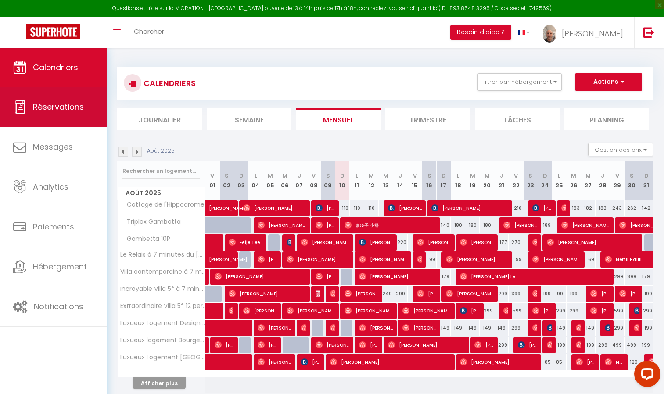
click at [59, 114] on link "Réservations" at bounding box center [53, 107] width 107 height 40
select select "not_cancelled"
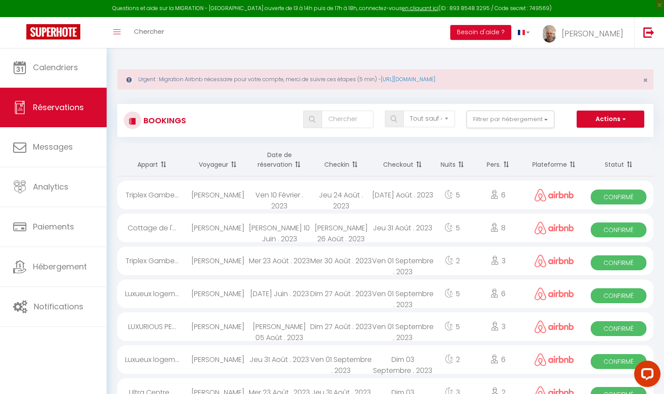
click at [277, 162] on th "Date de réservation" at bounding box center [279, 160] width 62 height 33
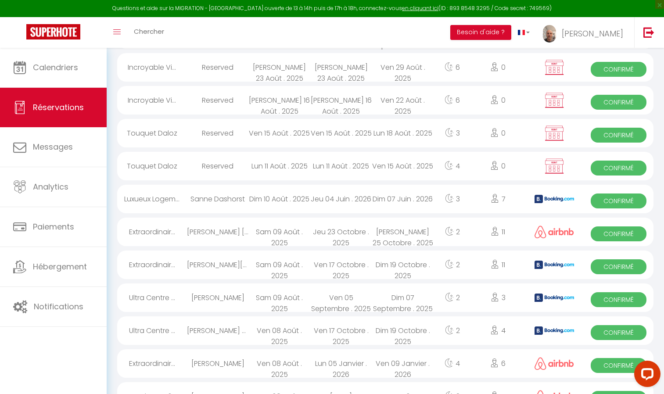
scroll to position [420, 0]
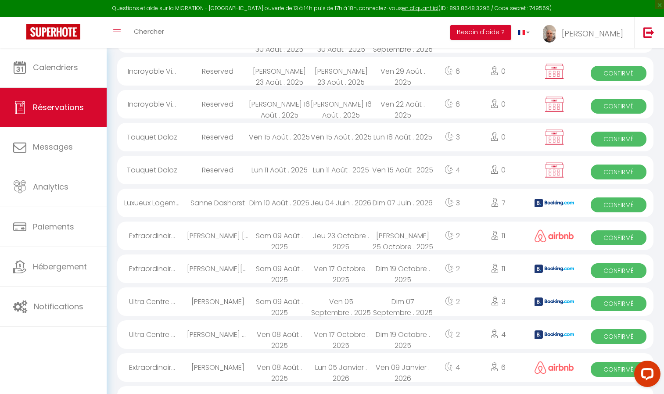
click at [233, 376] on div "[PERSON_NAME]" at bounding box center [218, 367] width 62 height 29
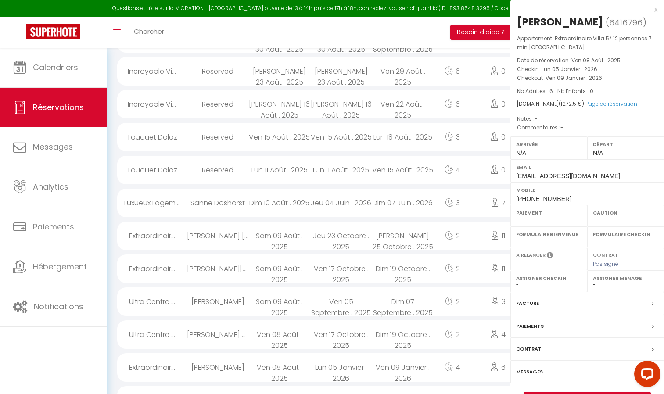
select select "OK"
select select "0"
select select "1"
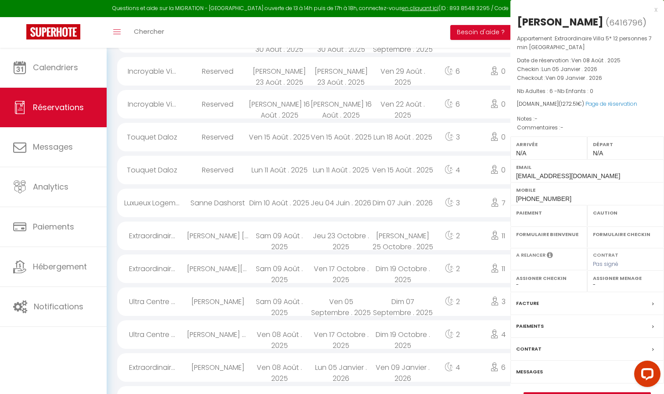
select select
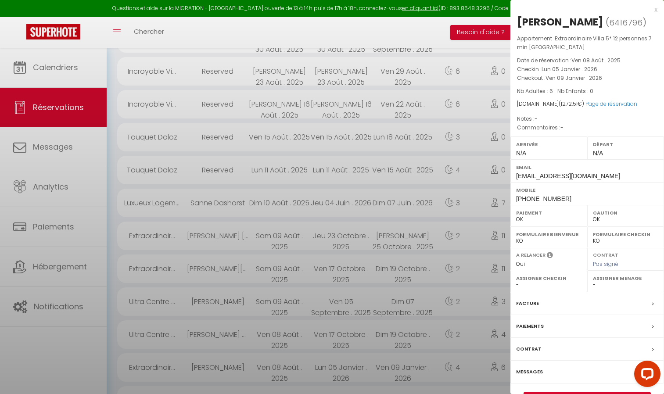
select select "15450"
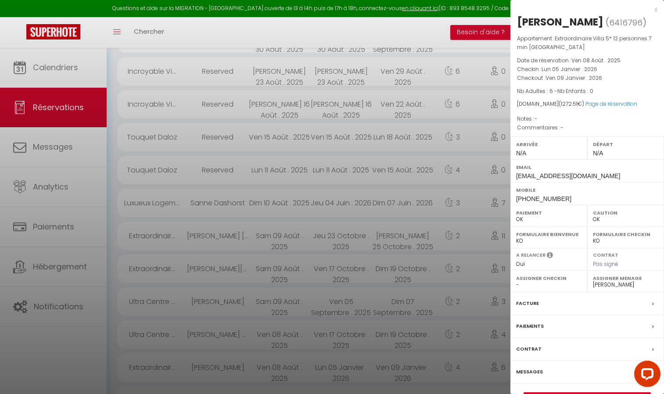
click at [374, 202] on div at bounding box center [332, 197] width 664 height 394
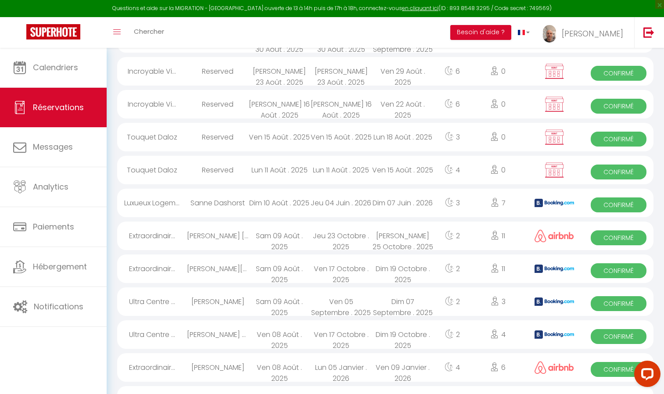
click at [236, 335] on div "[PERSON_NAME] Head" at bounding box center [218, 334] width 62 height 29
select select "KO"
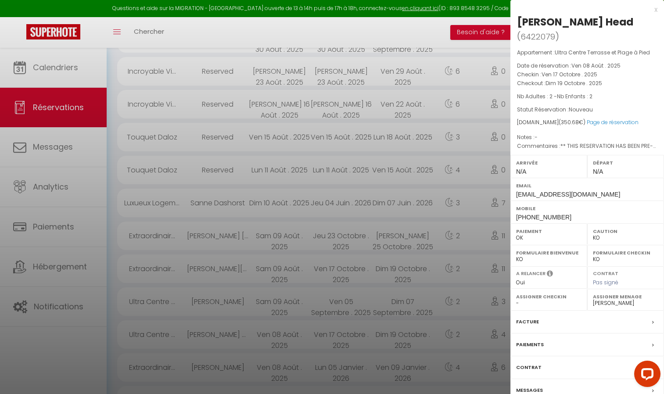
drag, startPoint x: 517, startPoint y: 22, endPoint x: 574, endPoint y: 25, distance: 57.2
click at [574, 25] on div "[PERSON_NAME] Head ( 6422079 ) Appartement : Ultra Centre Terrasse et Plage à P…" at bounding box center [588, 219] width 154 height 408
copy div "[PERSON_NAME] Head"
drag, startPoint x: 562, startPoint y: 203, endPoint x: 514, endPoint y: 205, distance: 48.4
click at [514, 205] on div "Mobile [PHONE_NUMBER]" at bounding box center [588, 212] width 154 height 23
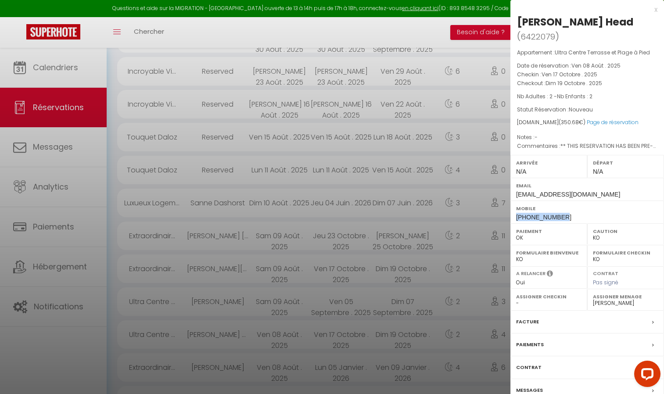
copy span "[PHONE_NUMBER]"
click at [549, 227] on label "Paiement" at bounding box center [548, 231] width 65 height 9
drag, startPoint x: 563, startPoint y: 202, endPoint x: 520, endPoint y: 206, distance: 43.2
click at [520, 206] on div "Mobile [PHONE_NUMBER]" at bounding box center [588, 212] width 154 height 23
copy span "447828639112"
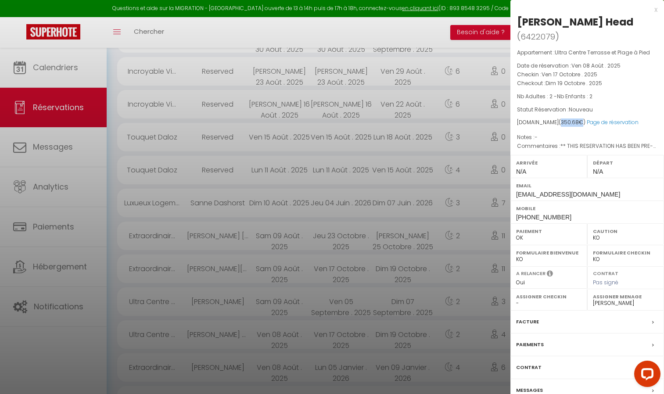
drag, startPoint x: 556, startPoint y: 108, endPoint x: 578, endPoint y: 111, distance: 22.1
click at [578, 119] on span "( 350.68 €)" at bounding box center [572, 122] width 27 height 7
copy span "350.68 €"
click at [296, 293] on div at bounding box center [332, 197] width 664 height 394
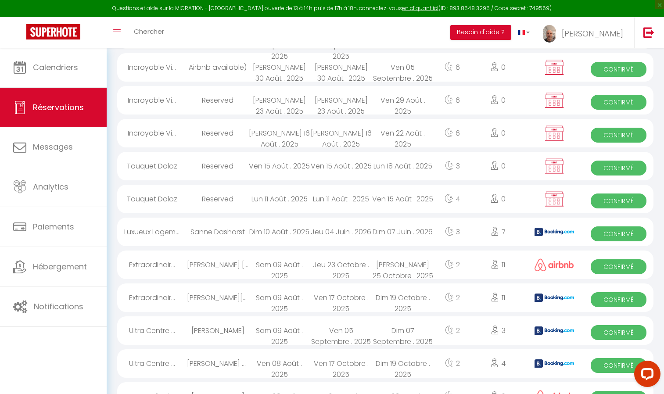
scroll to position [389, 0]
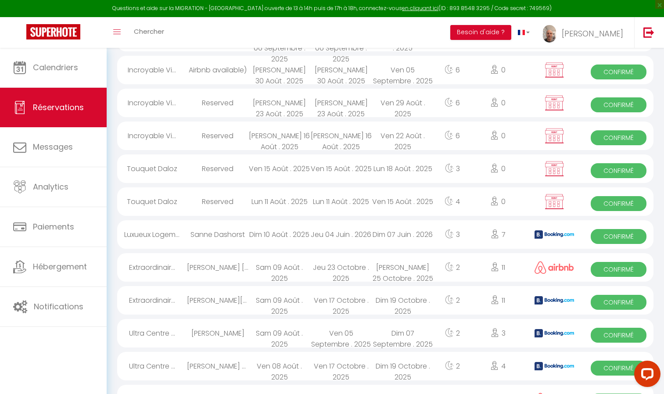
click at [232, 330] on div "[PERSON_NAME]" at bounding box center [218, 333] width 62 height 29
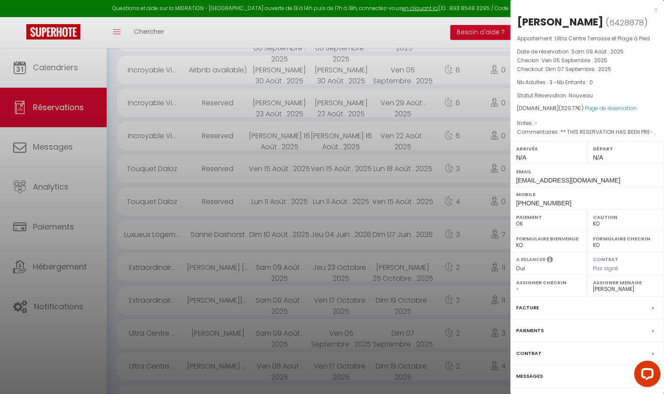
drag, startPoint x: 584, startPoint y: 20, endPoint x: 512, endPoint y: 21, distance: 71.6
click at [512, 21] on div "[PERSON_NAME] ( 6428878 ) Appartement : Ultra Centre Terrasse et Plage à Pied D…" at bounding box center [588, 212] width 154 height 394
copy div "[PERSON_NAME]"
drag, startPoint x: 571, startPoint y: 204, endPoint x: 513, endPoint y: 200, distance: 58.5
click at [513, 200] on div "Mobile [PHONE_NUMBER]" at bounding box center [588, 198] width 154 height 23
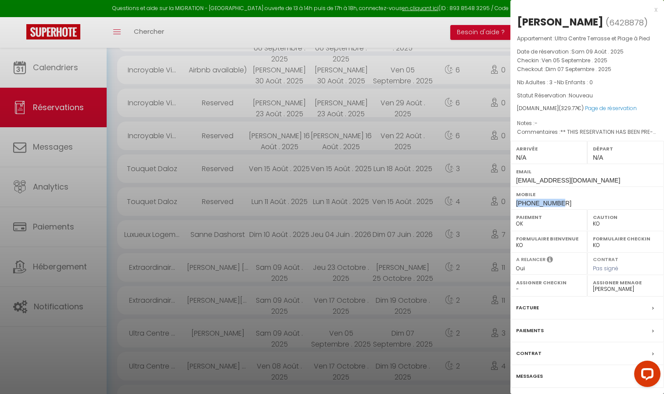
copy span "[PHONE_NUMBER]"
click at [297, 259] on div at bounding box center [332, 197] width 664 height 394
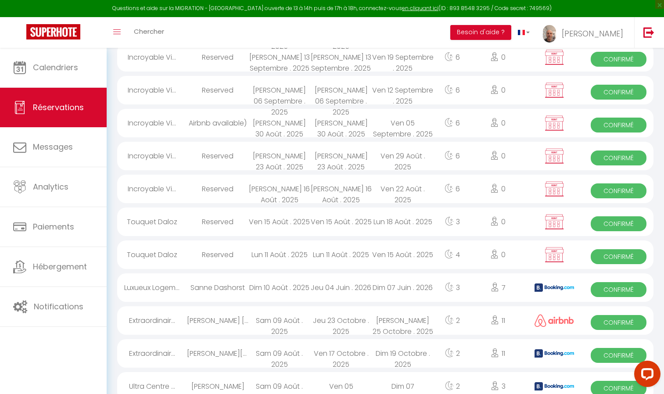
scroll to position [335, 0]
click at [198, 352] on div "[PERSON_NAME][GEOGRAPHIC_DATA]" at bounding box center [218, 354] width 62 height 29
select select "15450"
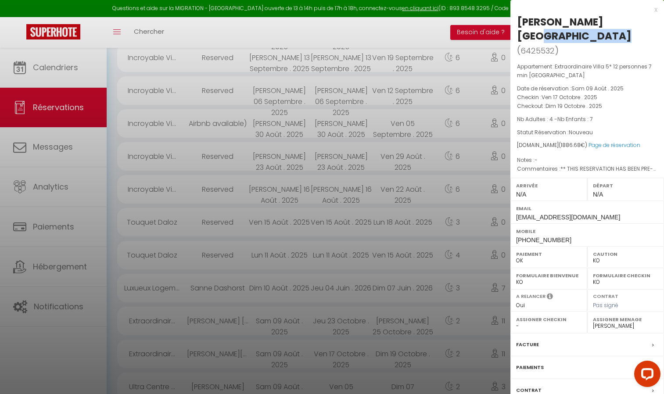
drag, startPoint x: 518, startPoint y: 22, endPoint x: 588, endPoint y: 27, distance: 70.0
click at [588, 27] on div "[PERSON_NAME][GEOGRAPHIC_DATA]" at bounding box center [587, 29] width 140 height 28
copy div "[PERSON_NAME][GEOGRAPHIC_DATA]"
drag, startPoint x: 577, startPoint y: 116, endPoint x: 555, endPoint y: 115, distance: 22.0
click at [559, 141] on span "( 1886.68 €)" at bounding box center [573, 144] width 29 height 7
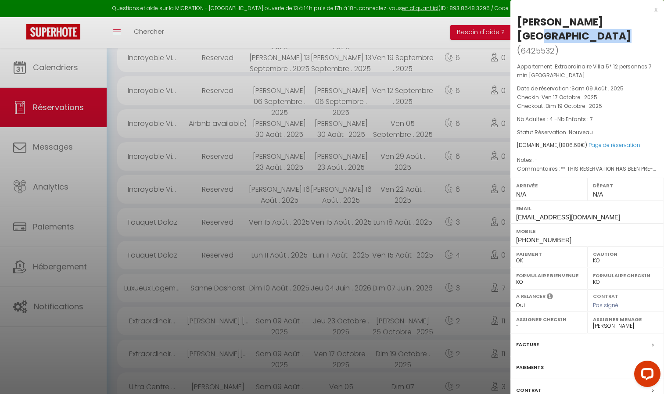
copy span "1886.68"
drag, startPoint x: 560, startPoint y: 212, endPoint x: 514, endPoint y: 213, distance: 46.1
click at [514, 223] on div "Mobile [PHONE_NUMBER]" at bounding box center [588, 234] width 154 height 23
copy span "[PHONE_NUMBER]"
click at [297, 317] on div at bounding box center [332, 197] width 664 height 394
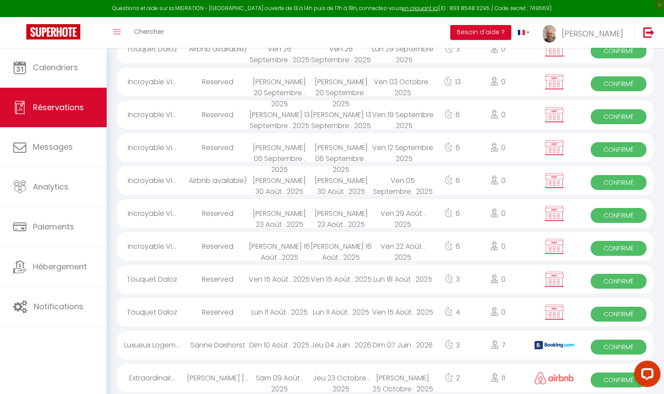
scroll to position [278, 0]
click at [288, 382] on div "Sam 09 Août . 2025" at bounding box center [279, 377] width 62 height 29
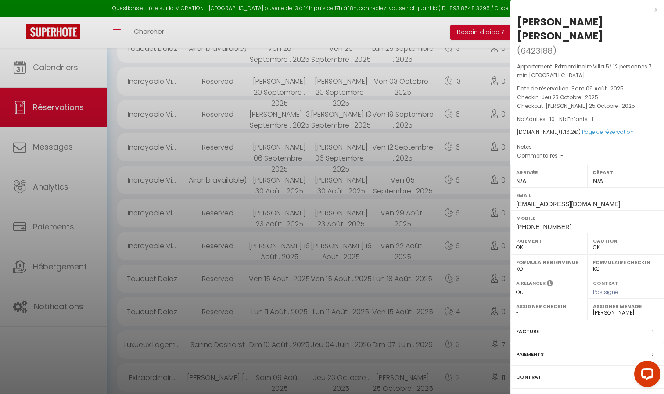
drag, startPoint x: 596, startPoint y: 22, endPoint x: 515, endPoint y: 19, distance: 81.3
click at [515, 19] on div "[PERSON_NAME] [PERSON_NAME] ( 6423188 ) Appartement : Extraordinaire Villa 5* 1…" at bounding box center [588, 224] width 154 height 418
copy div "[PERSON_NAME] [PERSON_NAME]"
drag, startPoint x: 558, startPoint y: 198, endPoint x: 513, endPoint y: 198, distance: 45.7
click at [513, 210] on div "Mobile [PHONE_NUMBER]" at bounding box center [588, 221] width 154 height 23
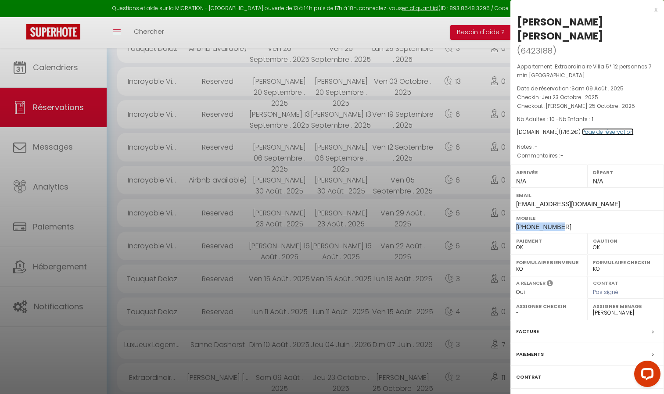
click at [610, 128] on link "Page de réservation" at bounding box center [608, 131] width 52 height 7
click at [305, 334] on div at bounding box center [332, 197] width 664 height 394
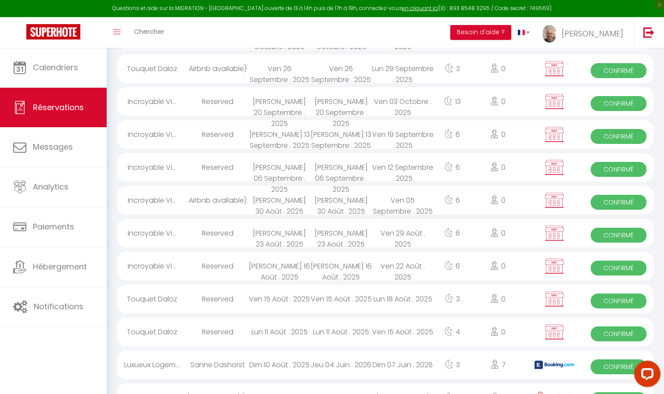
scroll to position [258, 0]
click at [324, 361] on div "Jeu 04 Juin . 2026" at bounding box center [341, 365] width 62 height 29
select select "KO"
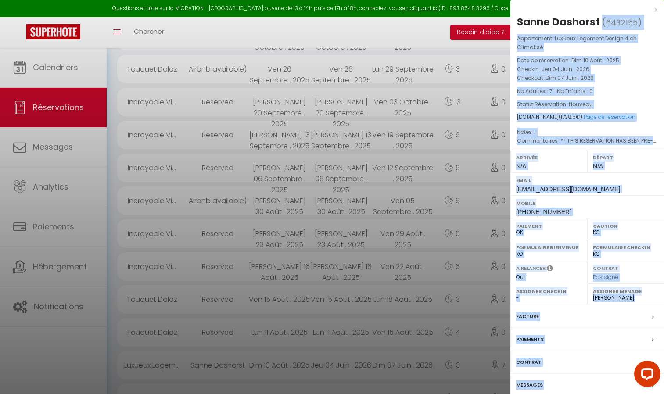
drag, startPoint x: 601, startPoint y: 22, endPoint x: 511, endPoint y: 16, distance: 90.2
click at [511, 16] on div "Sanne Dashorst ( 6432155 ) Appartement : Luxueux Logement Design 4 ch Climatisé…" at bounding box center [588, 216] width 154 height 403
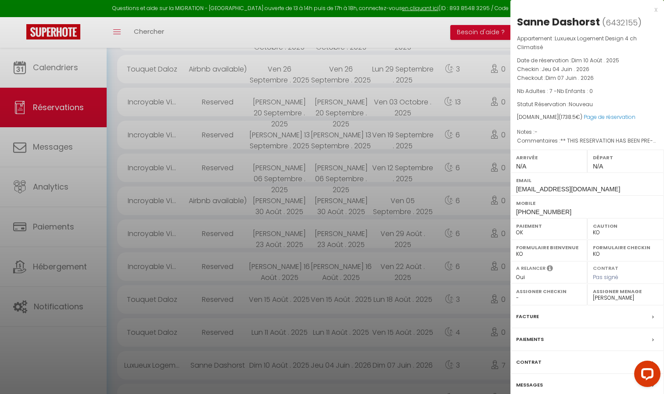
click at [511, 16] on div "Sanne Dashorst ( 6432155 ) Appartement : Luxueux Logement Design 4 ch Climatisé…" at bounding box center [588, 216] width 154 height 403
drag, startPoint x: 517, startPoint y: 20, endPoint x: 598, endPoint y: 24, distance: 81.3
click at [598, 24] on div "Sanne Dashorst ( 6432155 ) Appartement : Luxueux Logement Design 4 ch Climatisé…" at bounding box center [588, 216] width 154 height 403
click at [484, 338] on div at bounding box center [332, 197] width 664 height 394
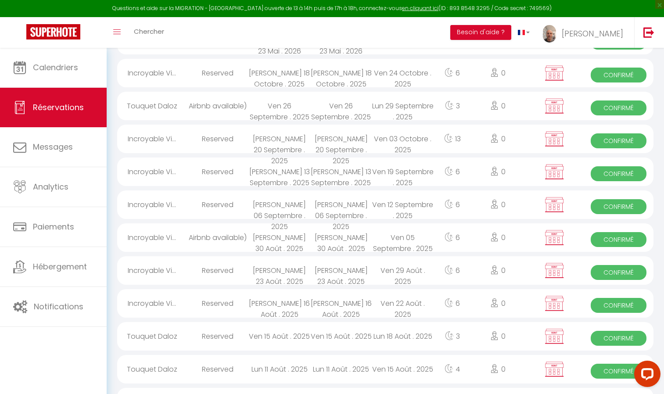
scroll to position [221, 0]
